Goal: Task Accomplishment & Management: Manage account settings

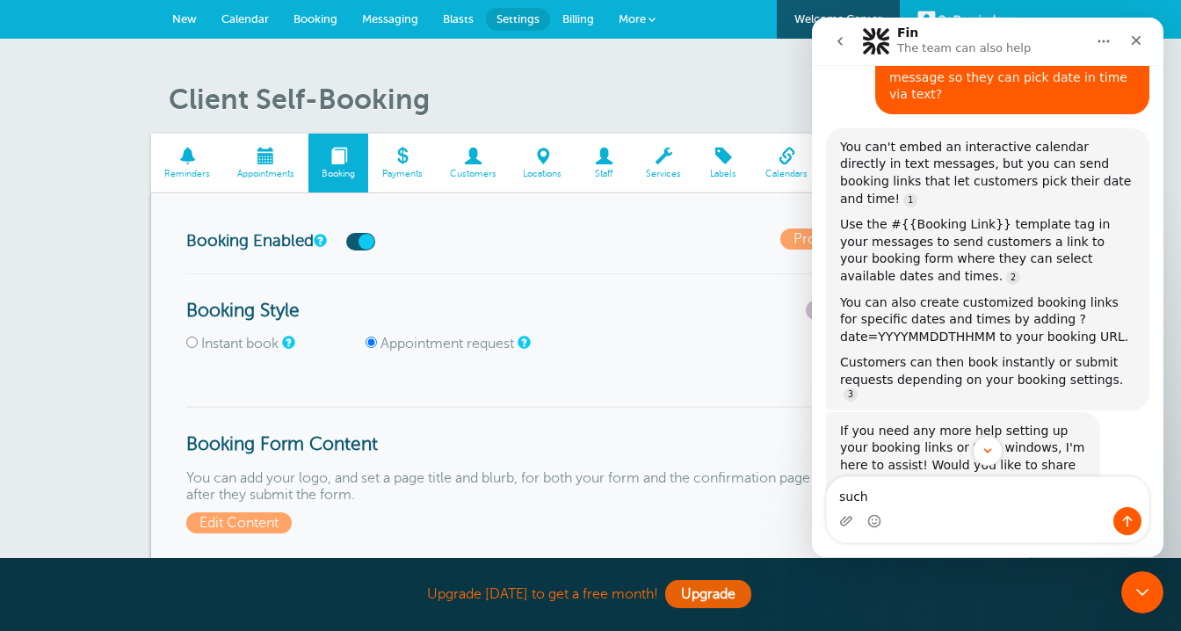
scroll to position [627, 0]
click at [708, 265] on div "Booking Enabled Promote Your Booking Form" at bounding box center [590, 251] width 809 height 44
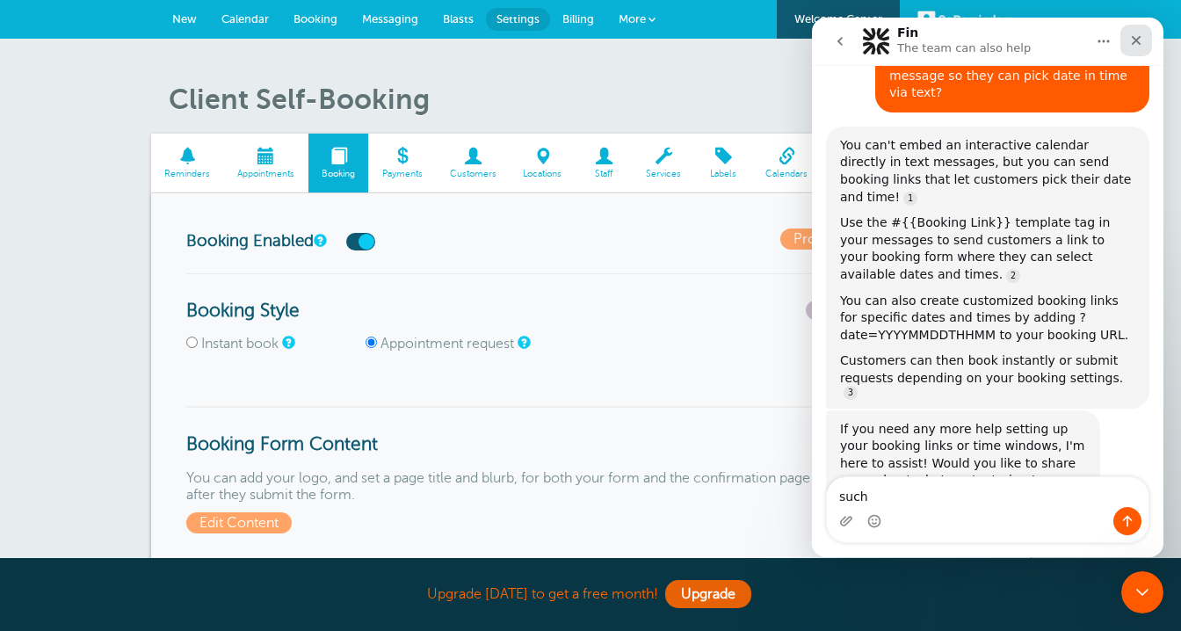
click at [1130, 43] on icon "Close" at bounding box center [1136, 40] width 14 height 14
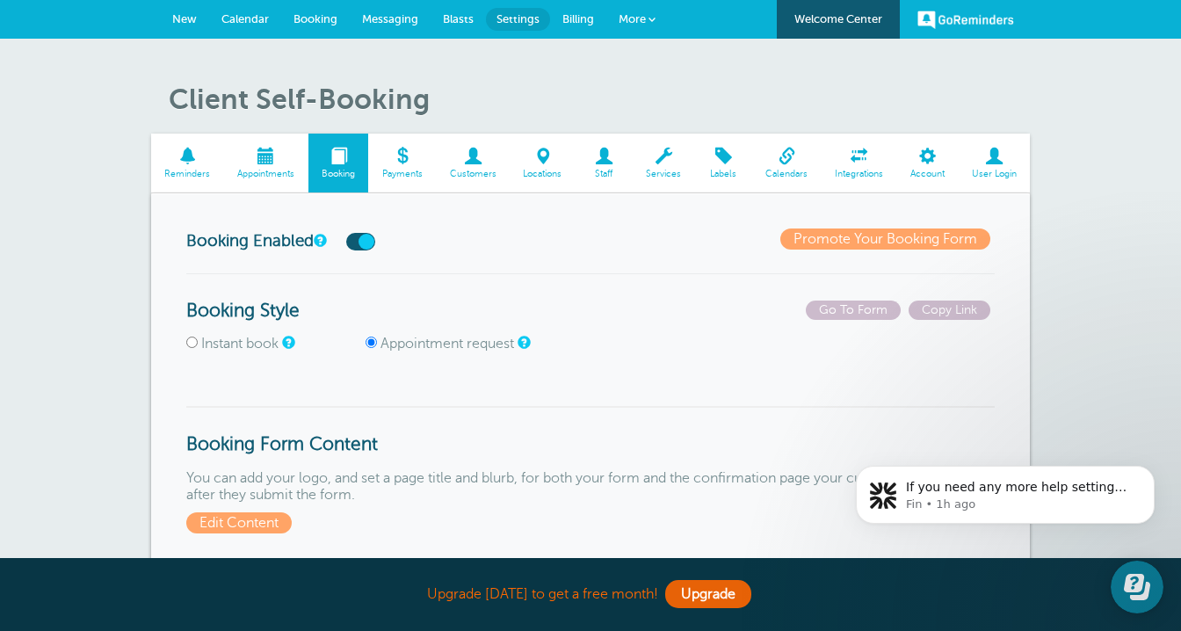
scroll to position [652, 0]
click at [924, 158] on span at bounding box center [927, 156] width 62 height 17
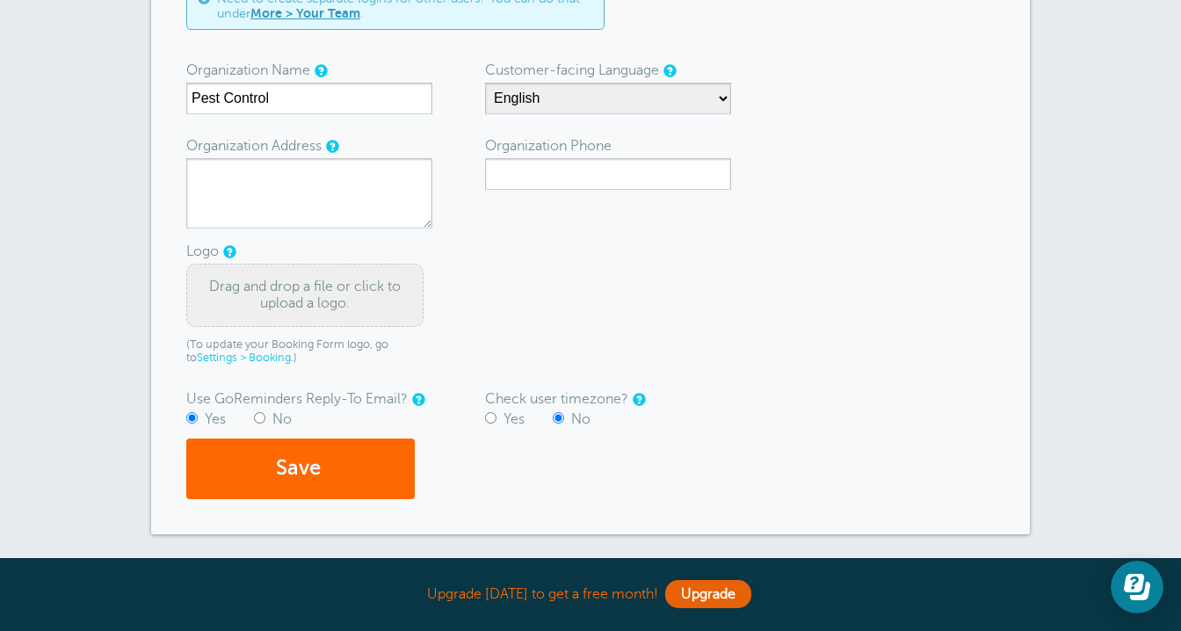
scroll to position [256, 0]
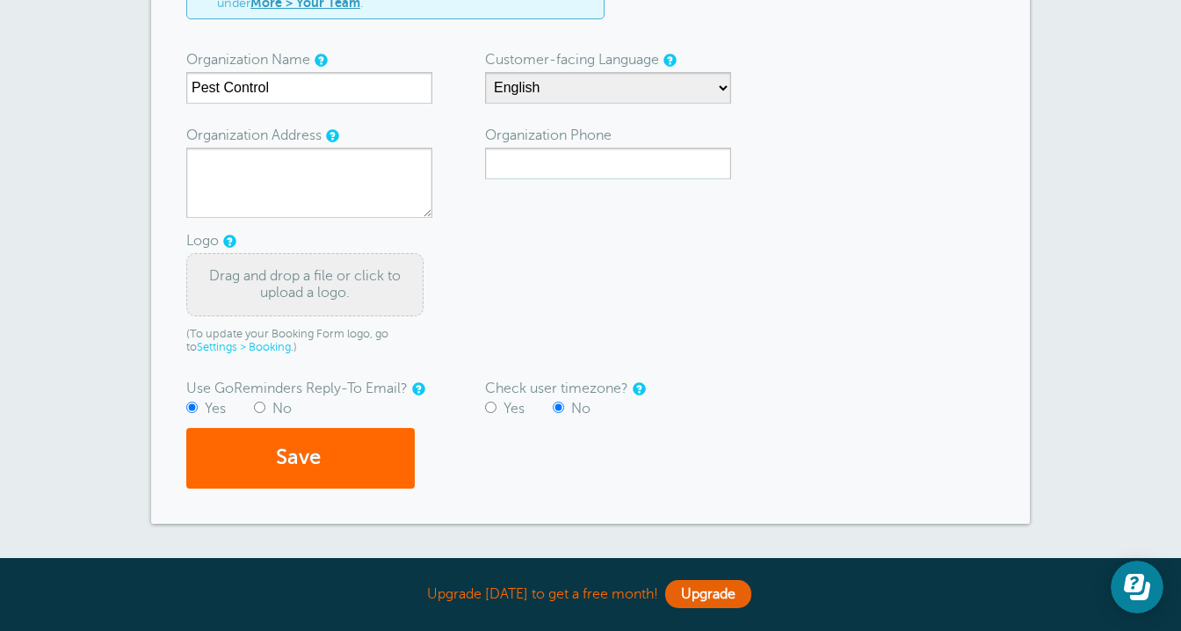
click at [331, 278] on div "Drag and drop a file or click to upload a logo." at bounding box center [304, 284] width 237 height 63
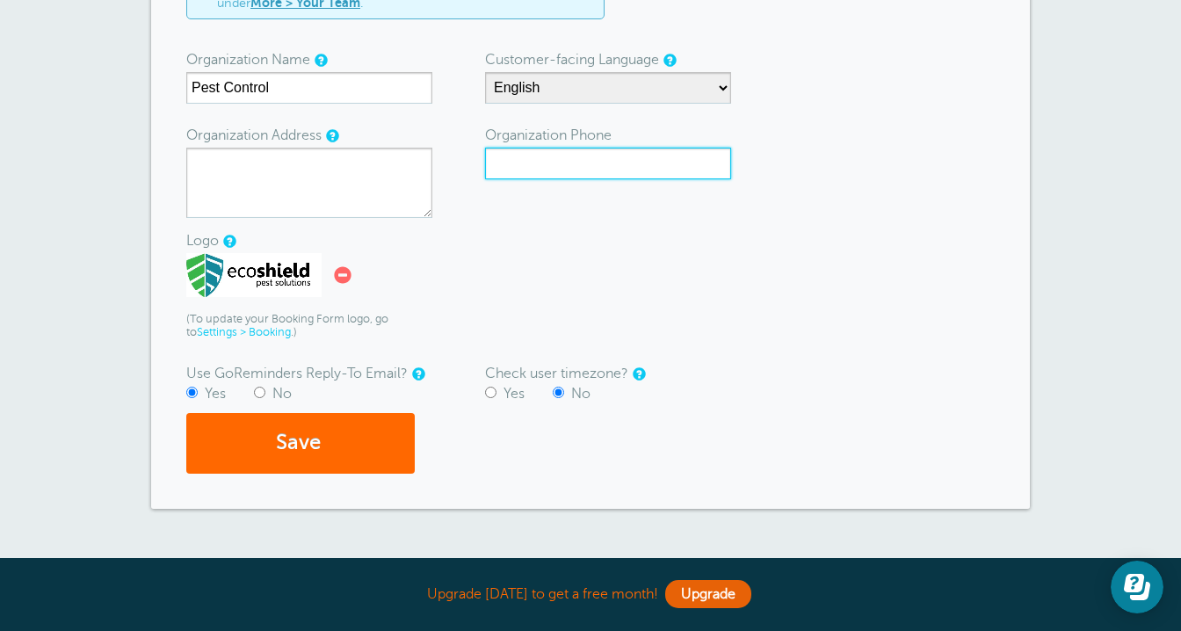
click at [512, 156] on input "Organization Phone" at bounding box center [608, 164] width 246 height 32
type input "9542183663"
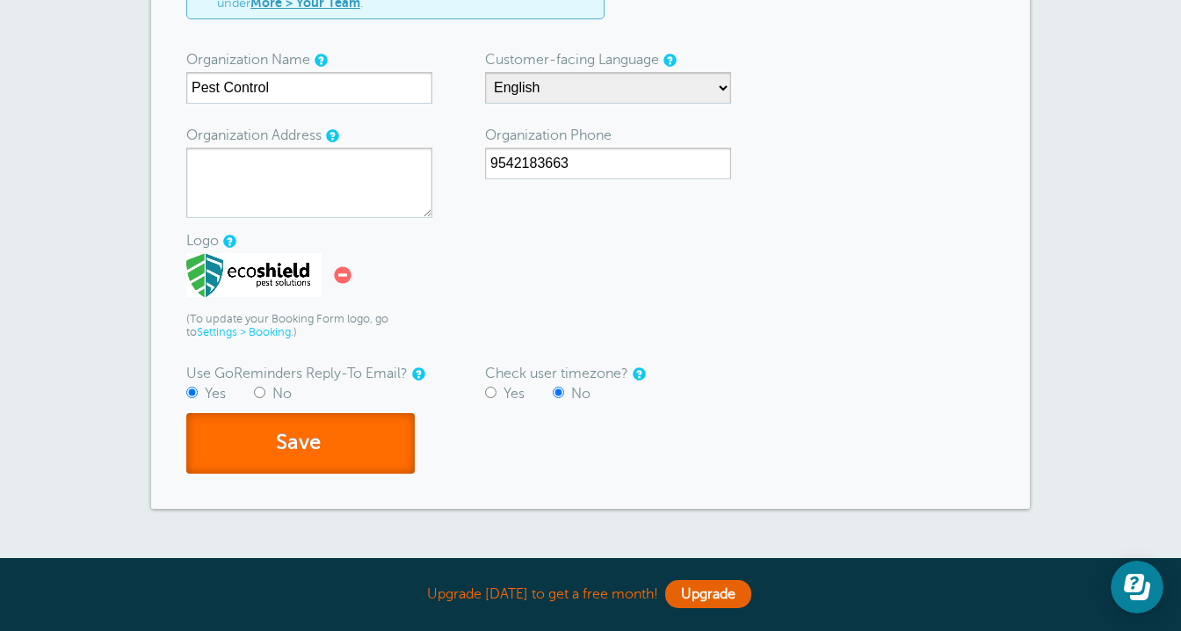
click at [359, 456] on button "Save" at bounding box center [300, 443] width 229 height 61
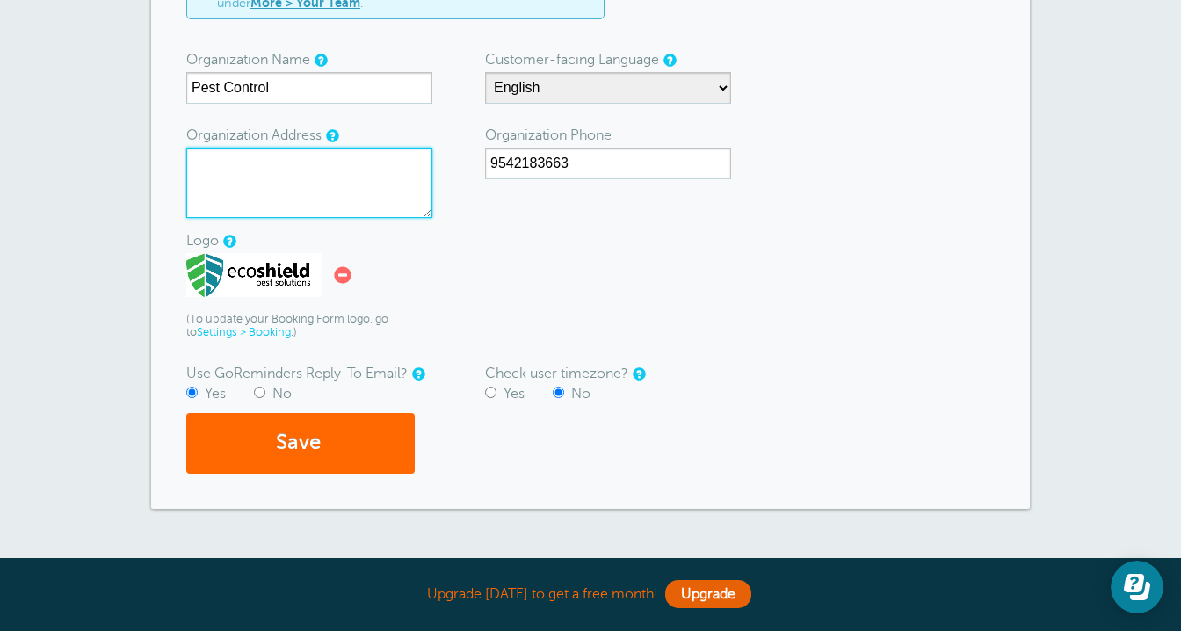
click at [349, 172] on textarea "Organization Address" at bounding box center [309, 183] width 246 height 70
type textarea "Naples, Fl"
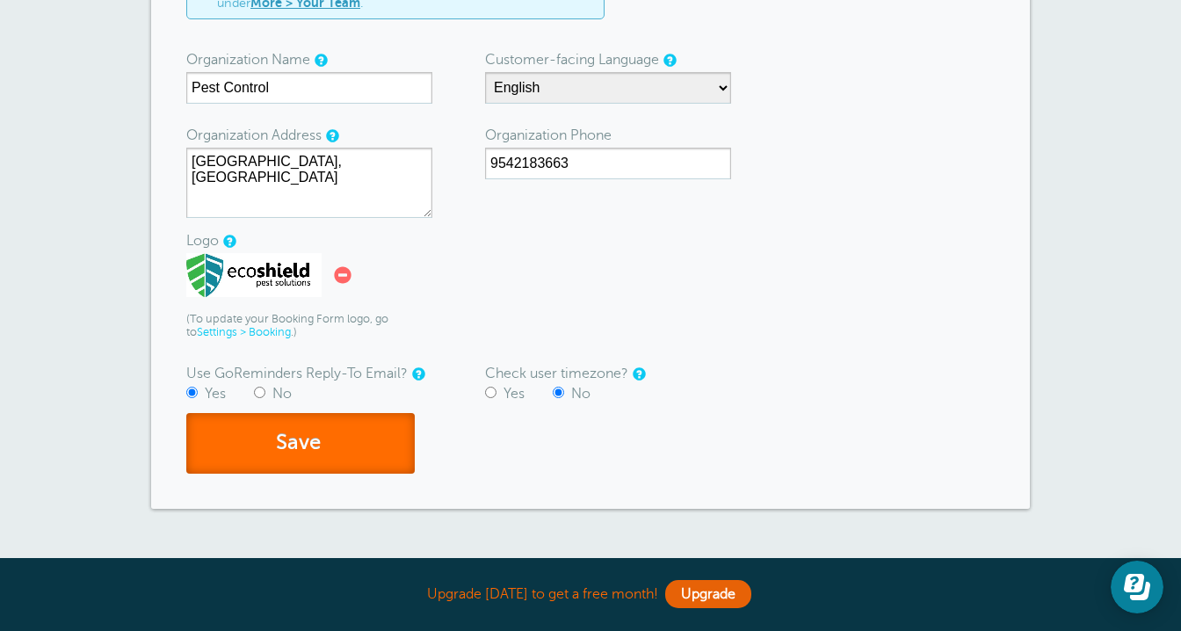
click at [297, 456] on button "Save" at bounding box center [300, 443] width 229 height 61
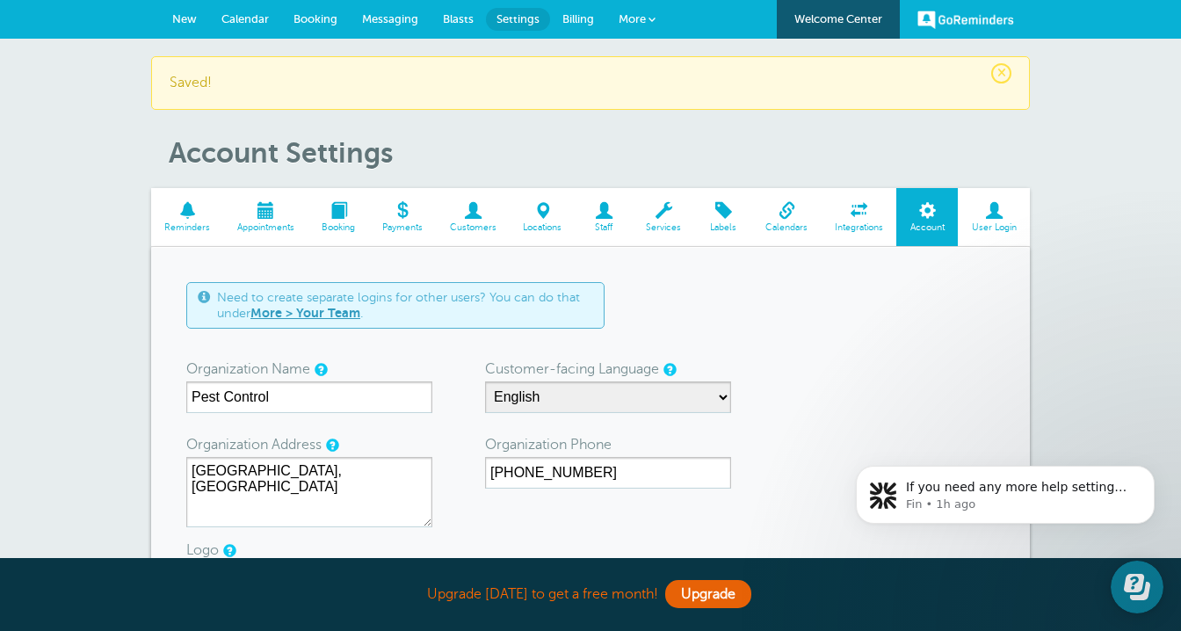
click at [856, 206] on span at bounding box center [860, 210] width 76 height 17
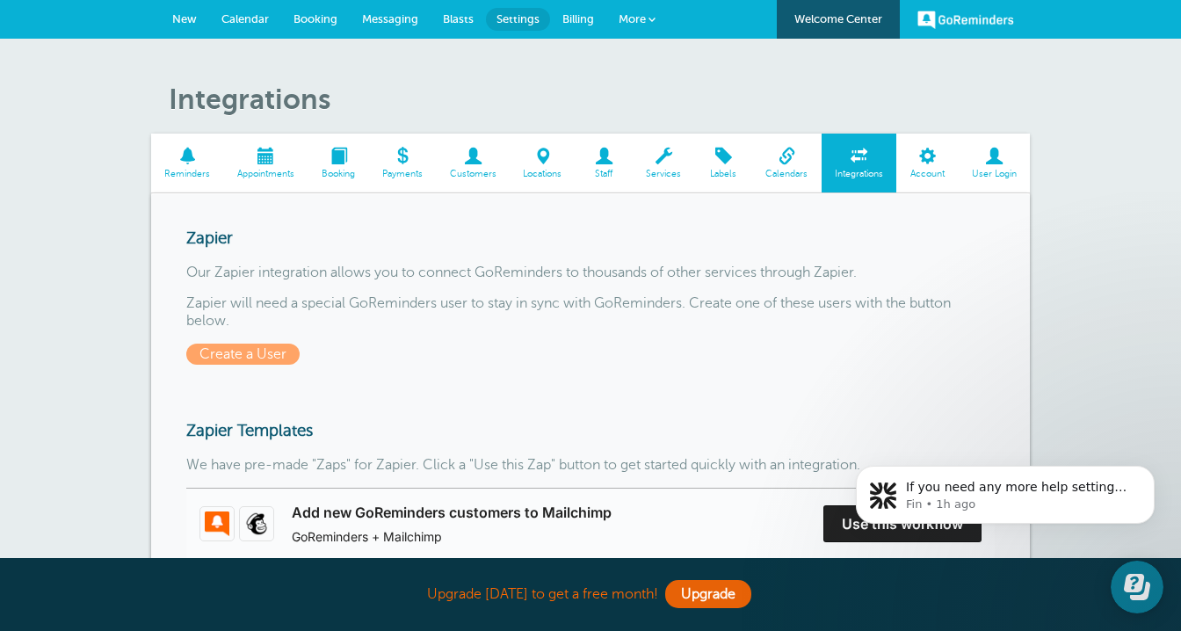
click at [785, 170] on span "Calendars" at bounding box center [787, 174] width 52 height 11
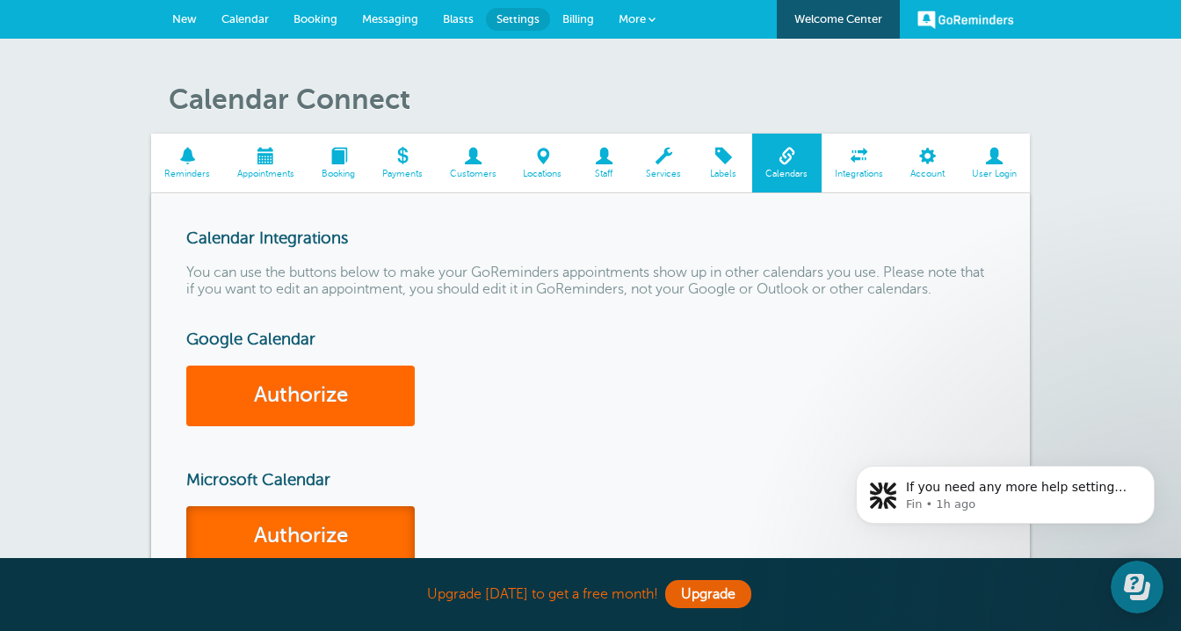
click at [396, 541] on link "Authorize" at bounding box center [300, 536] width 229 height 61
